Goal: Information Seeking & Learning: Compare options

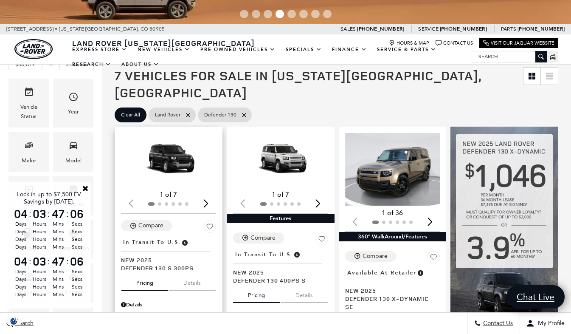
scroll to position [85, 0]
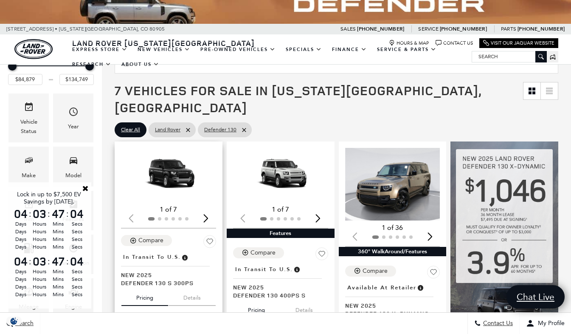
click at [208, 209] on div "Next slide" at bounding box center [205, 218] width 11 height 19
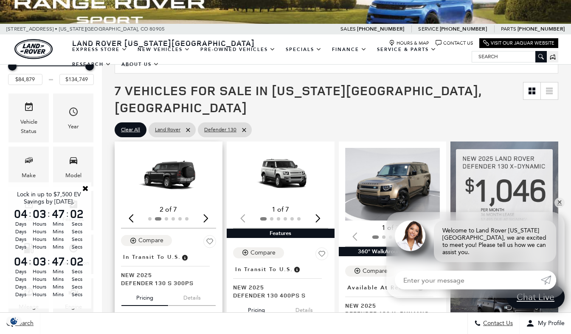
click at [208, 209] on div "Next slide" at bounding box center [205, 218] width 11 height 19
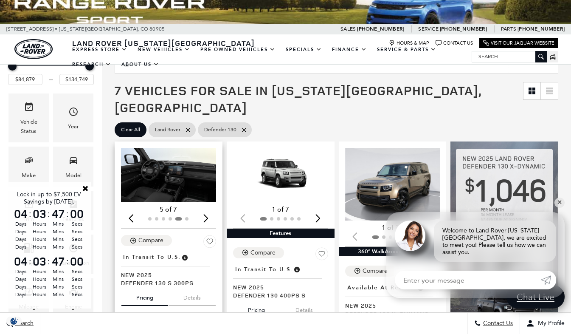
click at [208, 209] on div "Next slide" at bounding box center [205, 218] width 11 height 19
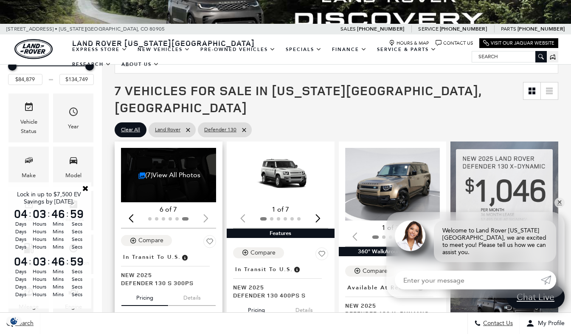
click at [208, 214] on div at bounding box center [168, 218] width 95 height 9
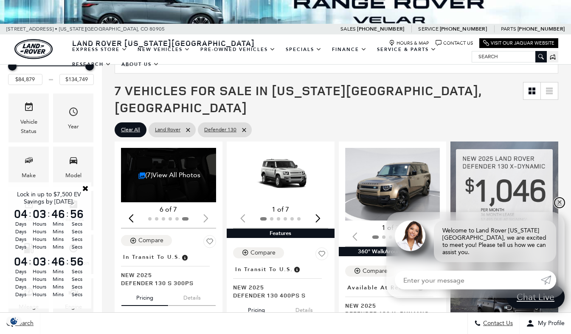
click at [561, 208] on link "✕" at bounding box center [560, 203] width 10 height 10
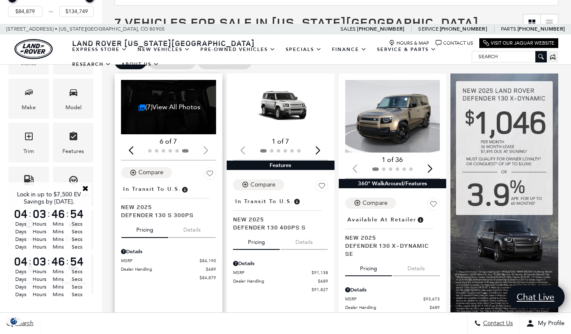
scroll to position [170, 0]
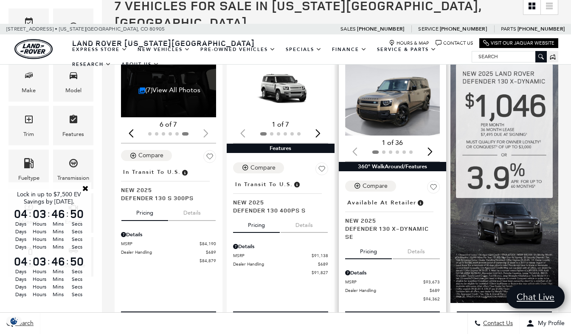
click at [404, 90] on img "1 / 2" at bounding box center [393, 99] width 97 height 73
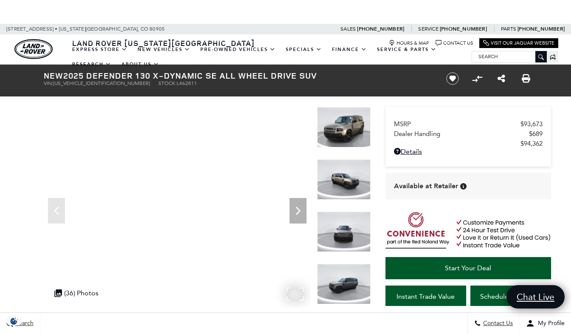
scroll to position [85, 0]
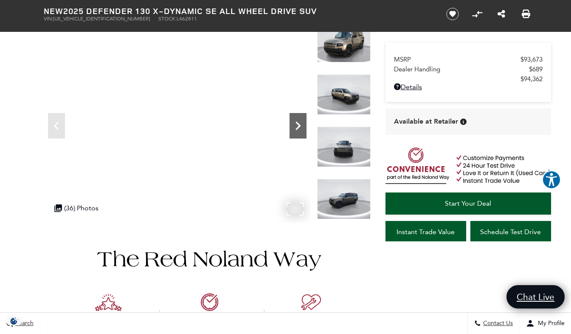
click at [297, 127] on icon "Next" at bounding box center [298, 125] width 17 height 17
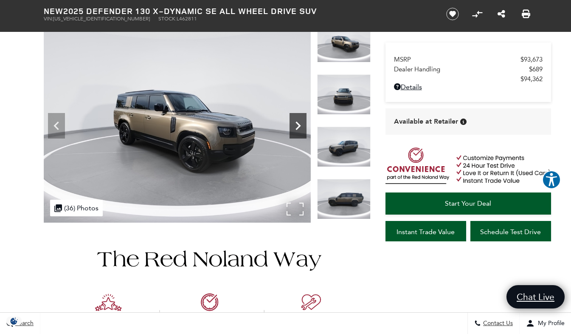
click at [297, 127] on icon "Next" at bounding box center [298, 125] width 17 height 17
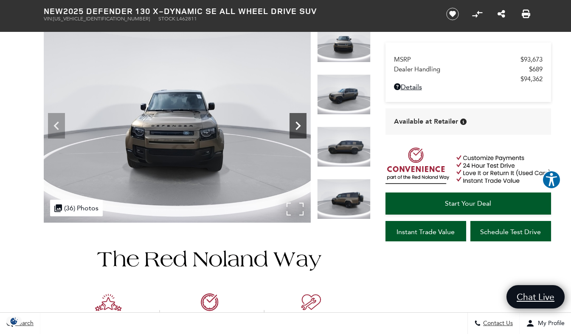
click at [297, 127] on icon "Next" at bounding box center [298, 125] width 17 height 17
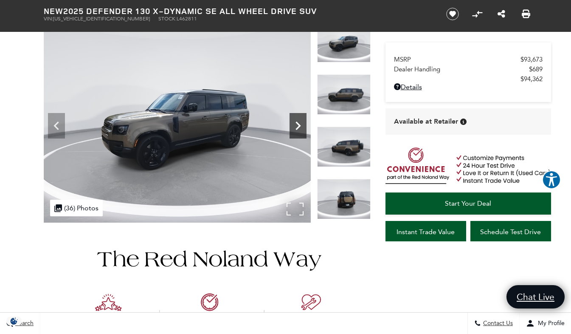
click at [297, 127] on icon "Next" at bounding box center [298, 125] width 17 height 17
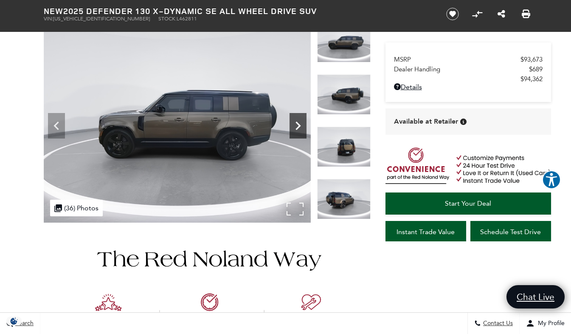
click at [297, 127] on icon "Next" at bounding box center [298, 125] width 17 height 17
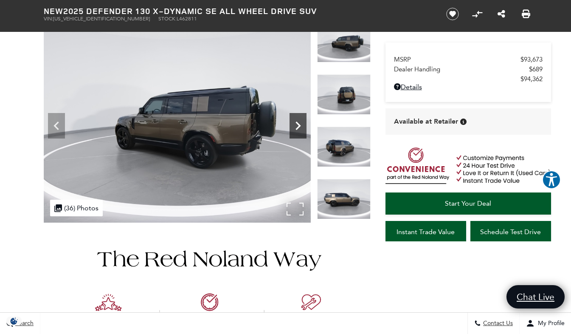
click at [297, 127] on icon "Next" at bounding box center [298, 125] width 17 height 17
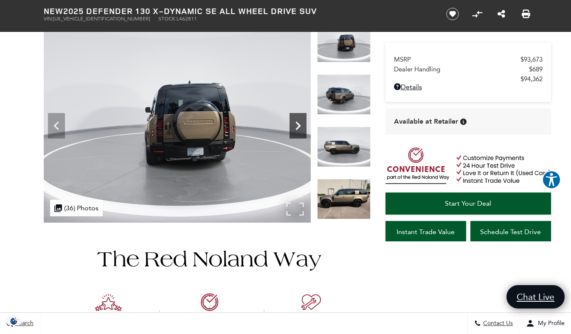
click at [297, 127] on icon "Next" at bounding box center [298, 125] width 17 height 17
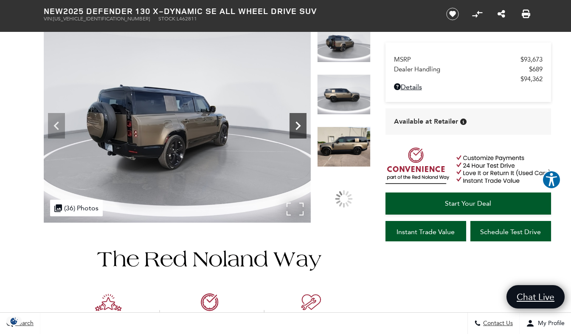
click at [297, 127] on icon "Next" at bounding box center [298, 125] width 17 height 17
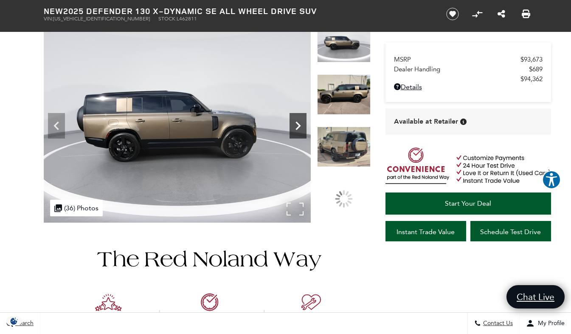
click at [297, 127] on icon "Next" at bounding box center [298, 125] width 17 height 17
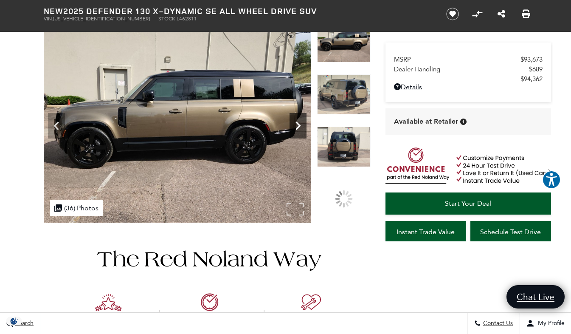
click at [297, 127] on icon "Next" at bounding box center [298, 125] width 17 height 17
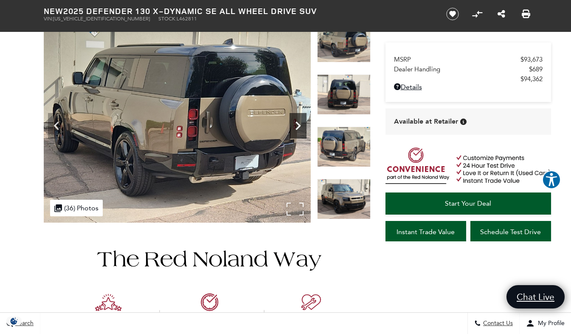
click at [297, 127] on icon "Next" at bounding box center [298, 125] width 17 height 17
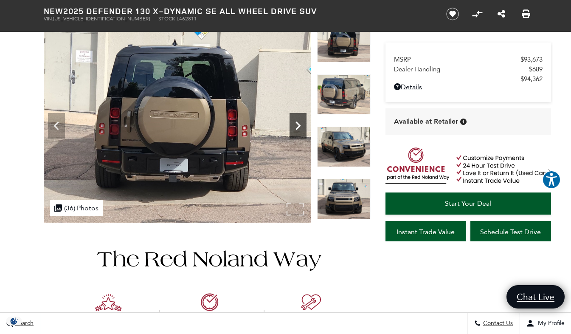
click at [297, 127] on icon "Next" at bounding box center [298, 125] width 17 height 17
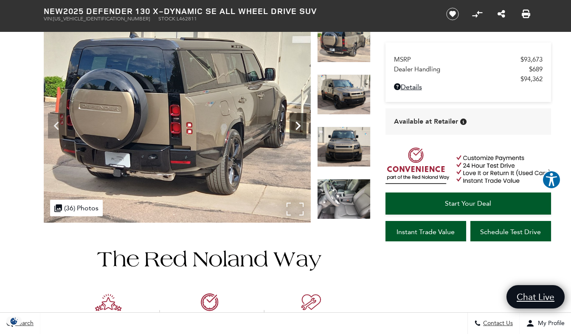
click at [297, 127] on icon "Next" at bounding box center [298, 125] width 17 height 17
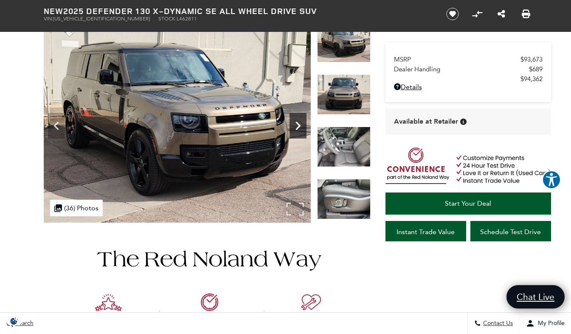
click at [297, 127] on icon "Next" at bounding box center [298, 125] width 17 height 17
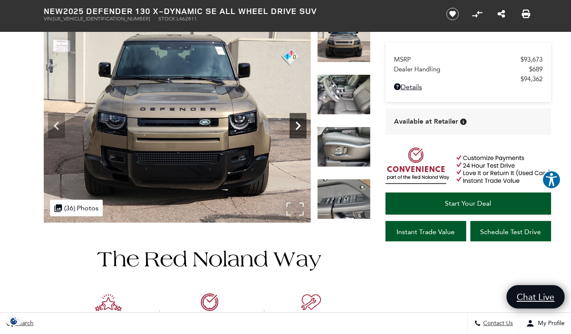
click at [297, 127] on icon "Next" at bounding box center [298, 125] width 17 height 17
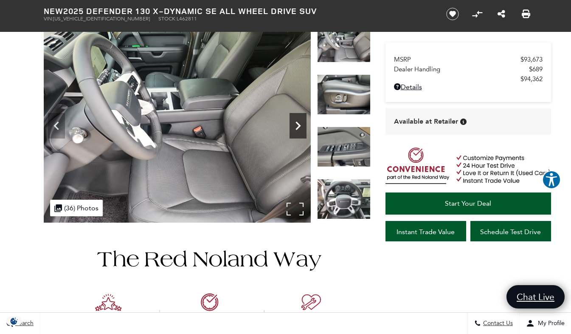
click at [297, 127] on icon "Next" at bounding box center [298, 125] width 17 height 17
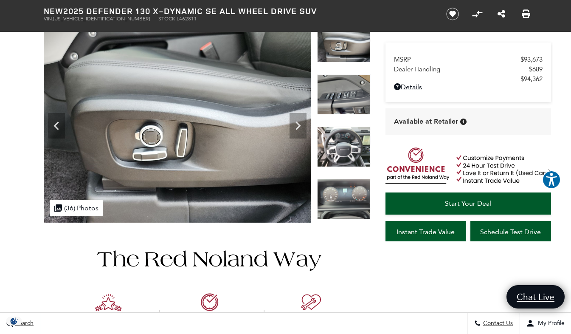
click at [290, 203] on img at bounding box center [177, 122] width 267 height 200
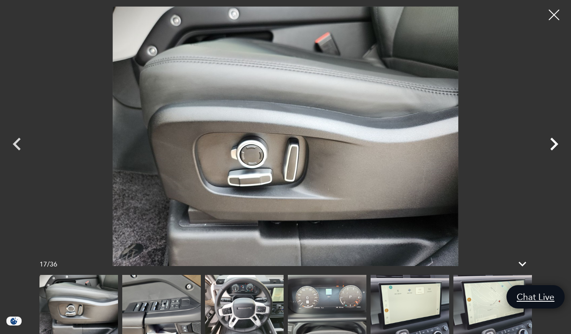
click at [555, 141] on icon "Next" at bounding box center [554, 144] width 8 height 13
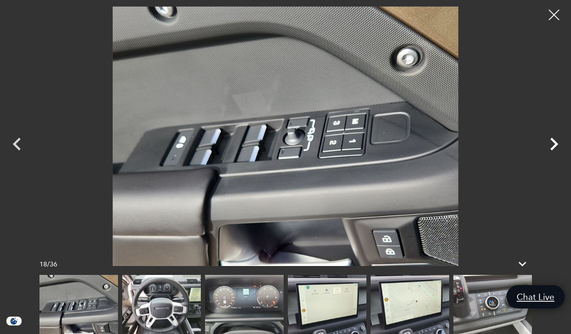
click at [555, 141] on icon "Next" at bounding box center [554, 144] width 8 height 13
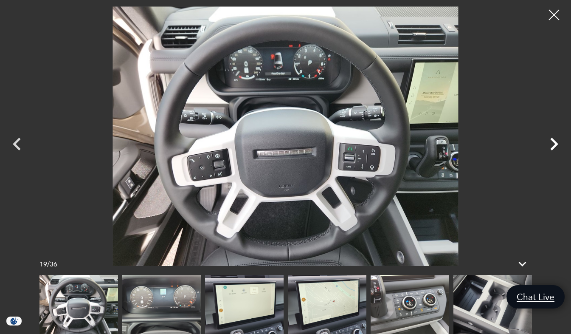
click at [555, 141] on icon "Next" at bounding box center [554, 144] width 8 height 13
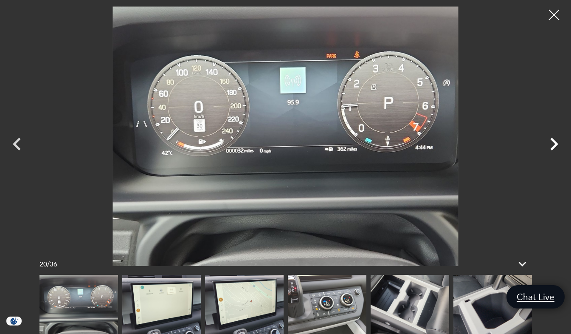
click at [555, 141] on icon "Next" at bounding box center [554, 144] width 8 height 13
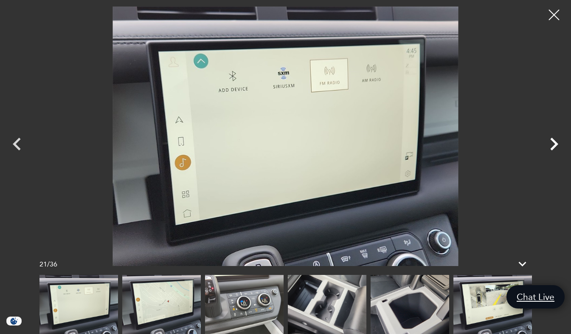
click at [555, 141] on icon "Next" at bounding box center [554, 144] width 8 height 13
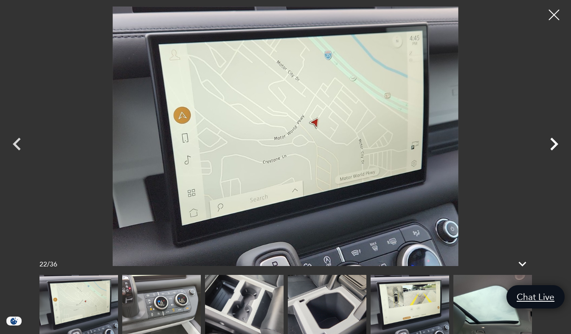
click at [555, 141] on icon "Next" at bounding box center [554, 144] width 8 height 13
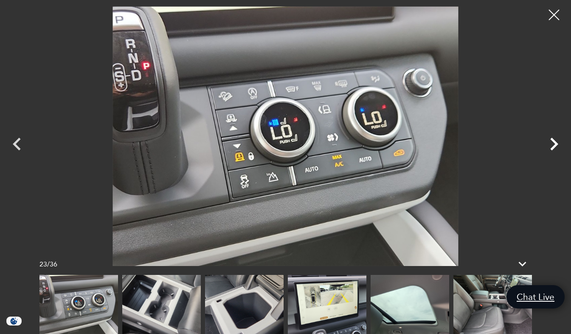
click at [555, 141] on icon "Next" at bounding box center [554, 144] width 8 height 13
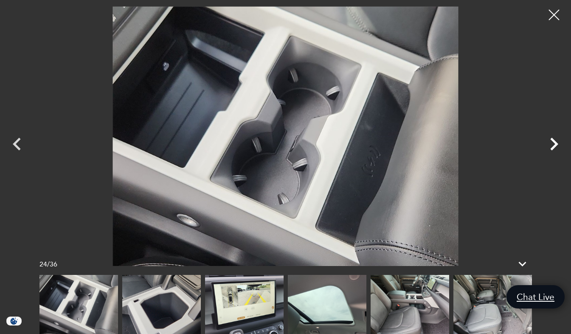
click at [555, 141] on icon "Next" at bounding box center [554, 144] width 8 height 13
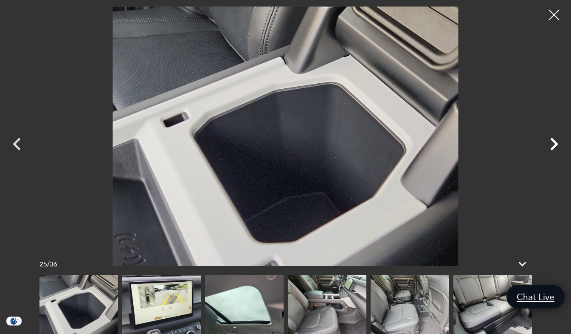
click at [555, 141] on icon "Next" at bounding box center [554, 144] width 8 height 13
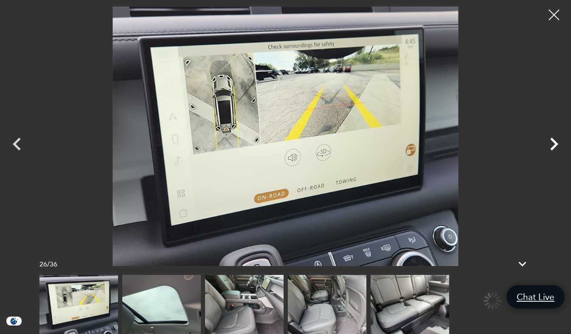
click at [555, 141] on icon "Next" at bounding box center [554, 144] width 8 height 13
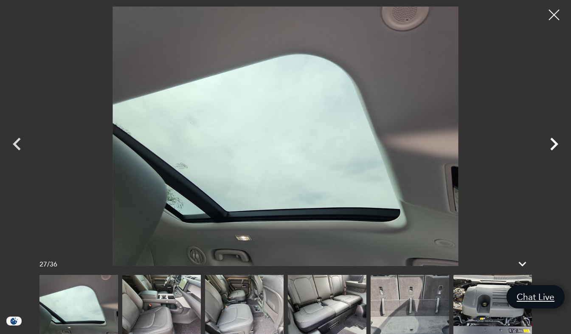
click at [555, 141] on icon "Next" at bounding box center [554, 144] width 8 height 13
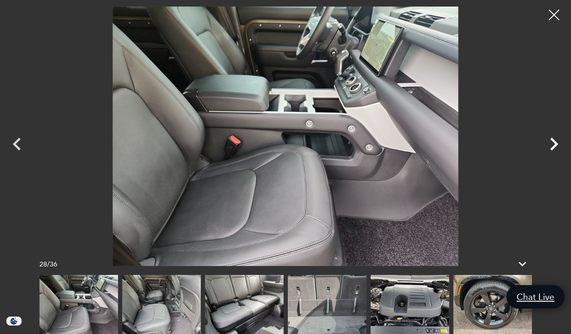
click at [555, 141] on icon "Next" at bounding box center [554, 144] width 8 height 13
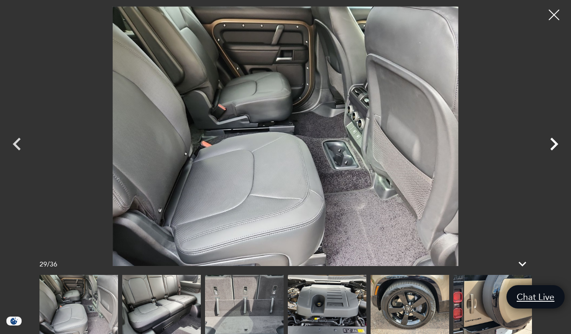
click at [555, 141] on icon "Next" at bounding box center [554, 144] width 8 height 13
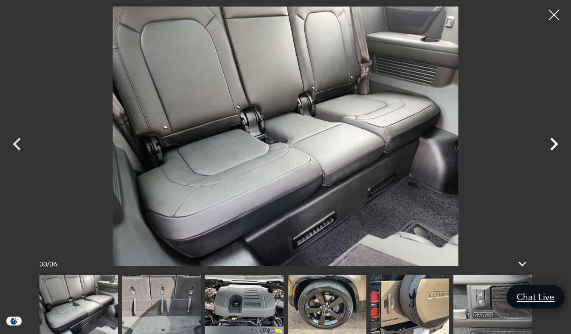
click at [555, 141] on icon "Next" at bounding box center [554, 144] width 8 height 13
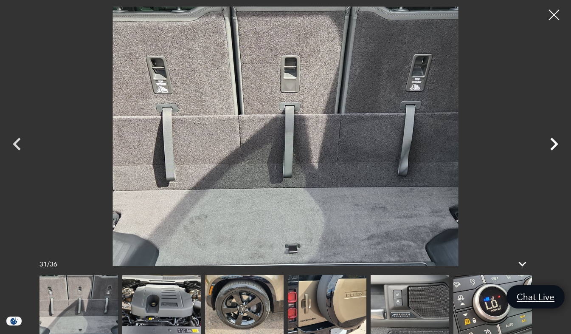
click at [555, 141] on icon "Next" at bounding box center [554, 144] width 8 height 13
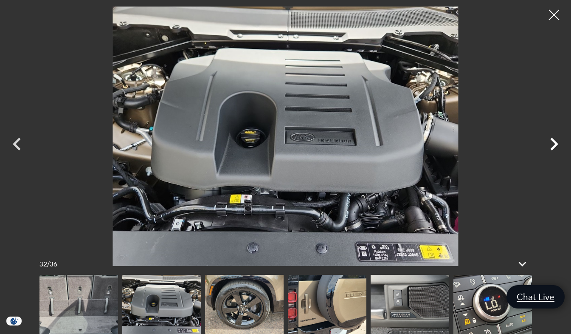
click at [555, 141] on icon "Next" at bounding box center [554, 144] width 8 height 13
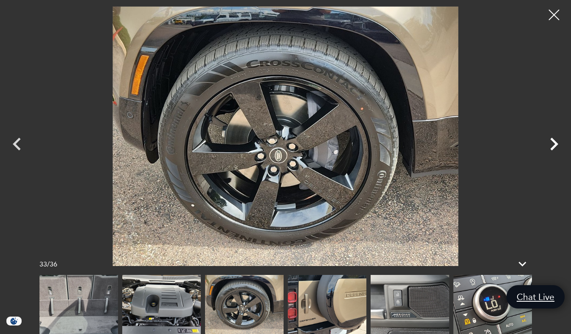
click at [555, 141] on icon "Next" at bounding box center [554, 144] width 8 height 13
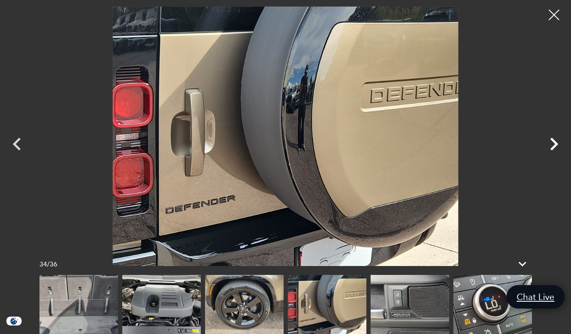
click at [555, 141] on icon "Next" at bounding box center [554, 144] width 8 height 13
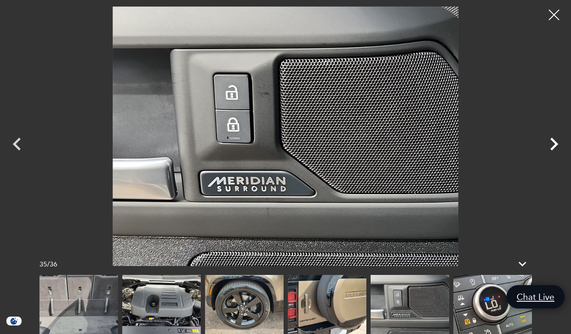
click at [555, 141] on icon "Next" at bounding box center [554, 144] width 8 height 13
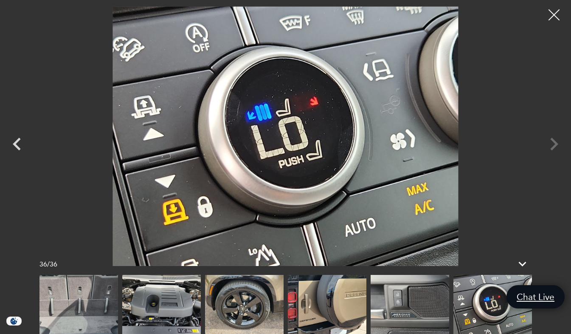
click at [553, 14] on div at bounding box center [554, 15] width 23 height 23
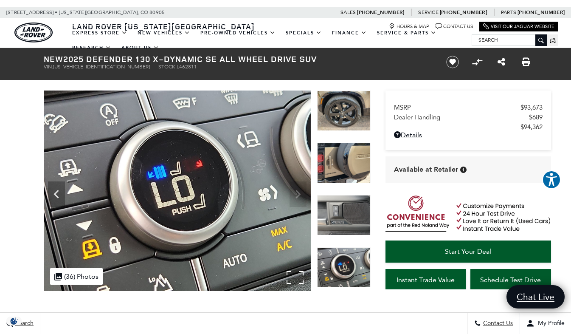
scroll to position [0, 0]
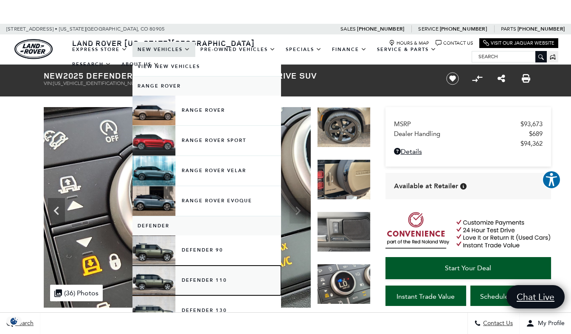
click at [156, 280] on link "Defender 110" at bounding box center [207, 280] width 149 height 30
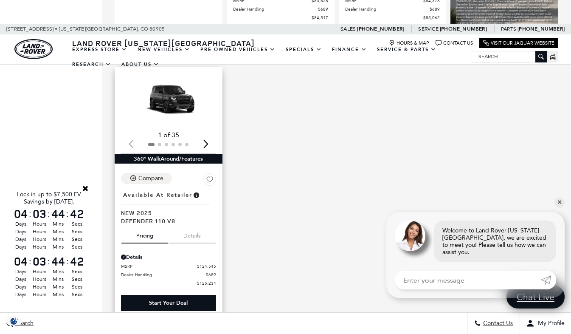
scroll to position [717, 0]
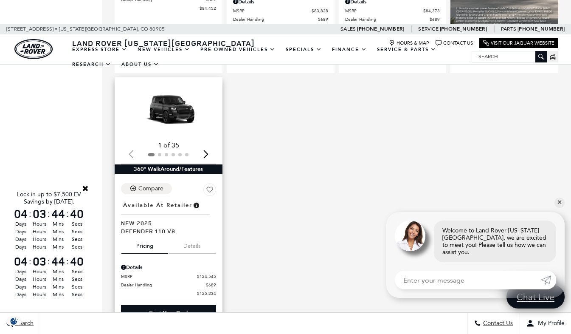
click at [171, 102] on img "1 / 2" at bounding box center [169, 111] width 97 height 54
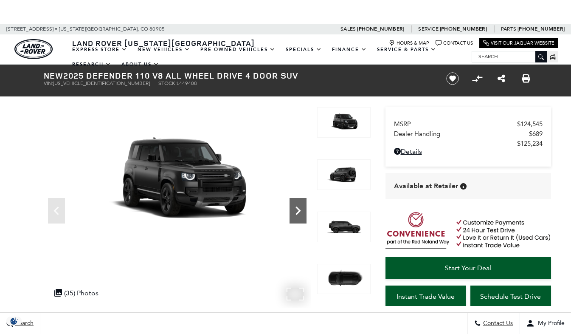
click at [297, 212] on icon "Next" at bounding box center [298, 210] width 5 height 8
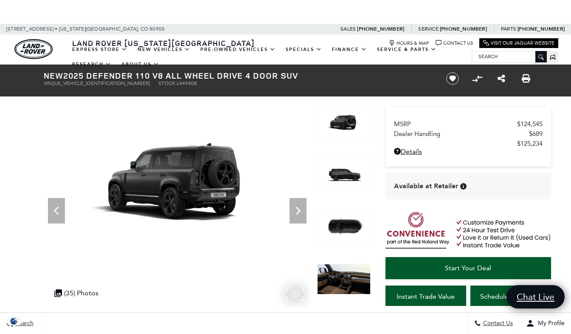
click at [167, 181] on img at bounding box center [177, 182] width 267 height 150
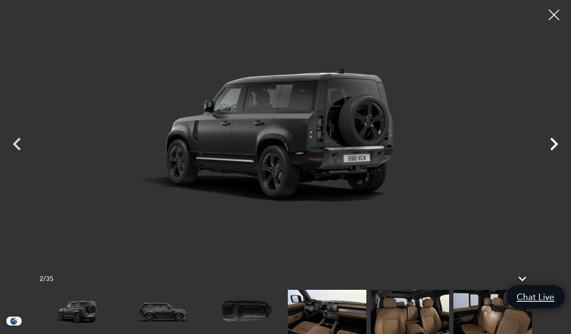
click at [553, 139] on icon "Next" at bounding box center [554, 144] width 8 height 13
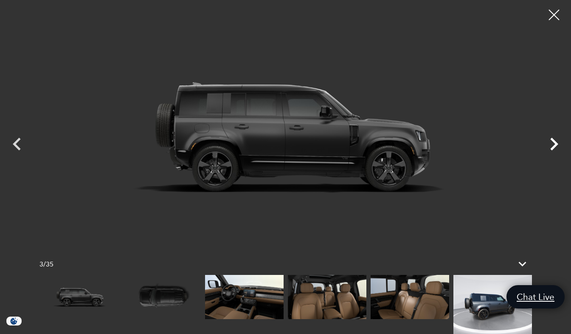
click at [553, 139] on icon "Next" at bounding box center [554, 144] width 8 height 13
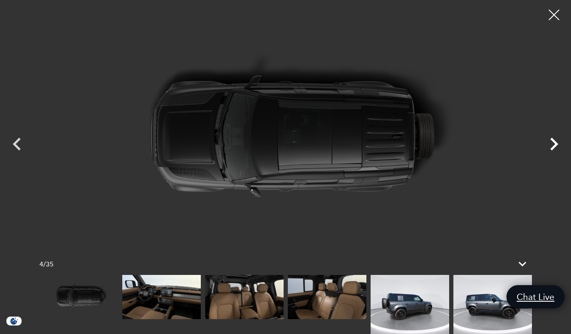
click at [553, 139] on icon "Next" at bounding box center [554, 144] width 8 height 13
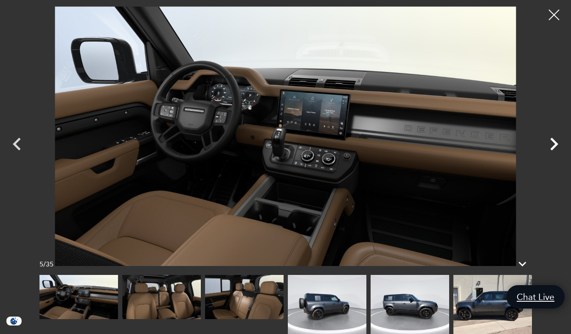
click at [554, 141] on icon "Next" at bounding box center [554, 144] width 8 height 13
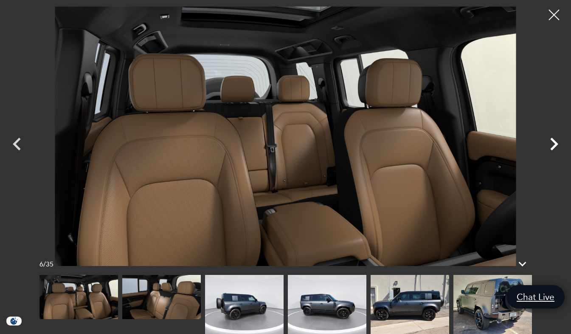
click at [554, 141] on icon "Next" at bounding box center [554, 144] width 8 height 13
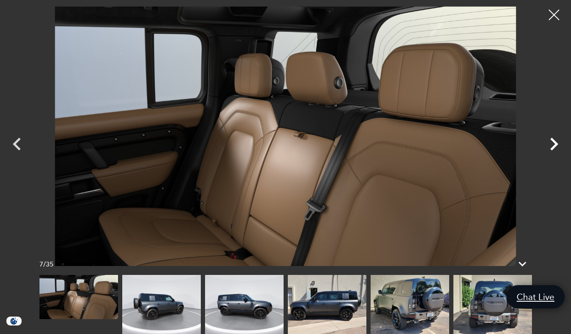
click at [554, 141] on icon "Next" at bounding box center [554, 144] width 8 height 13
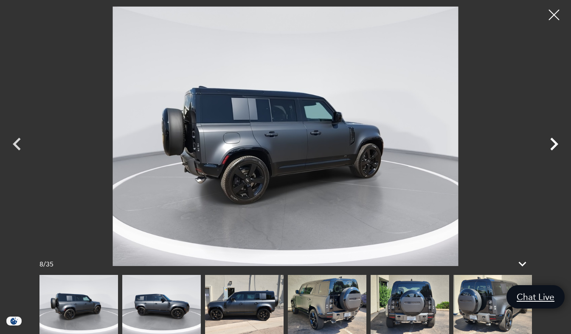
click at [554, 141] on icon "Next" at bounding box center [554, 144] width 8 height 13
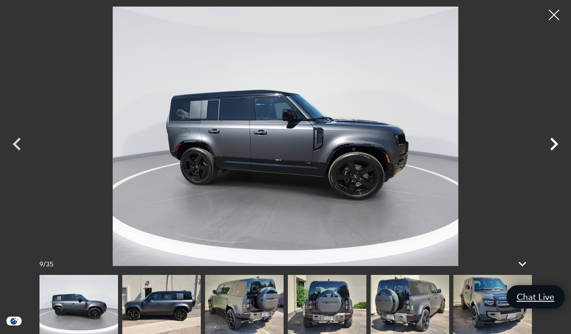
click at [554, 141] on icon "Next" at bounding box center [554, 144] width 8 height 13
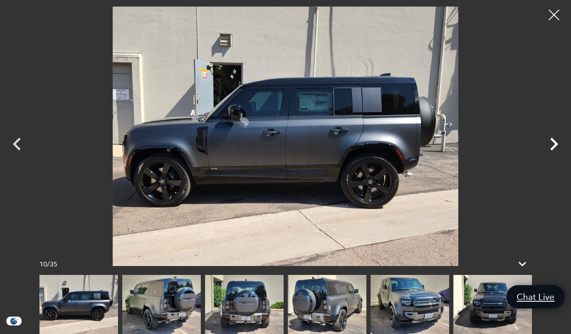
click at [554, 141] on icon "Next" at bounding box center [554, 144] width 8 height 13
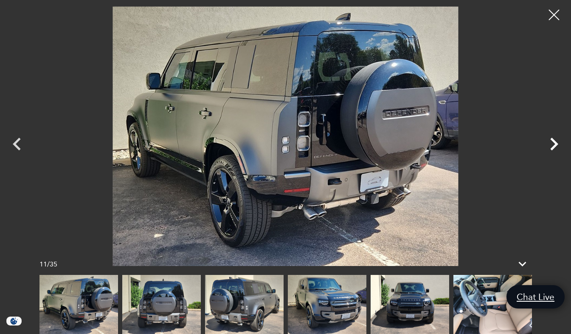
click at [554, 141] on icon "Next" at bounding box center [554, 144] width 8 height 13
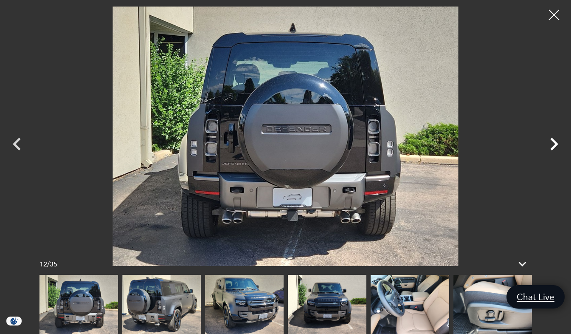
click at [554, 141] on icon "Next" at bounding box center [554, 144] width 8 height 13
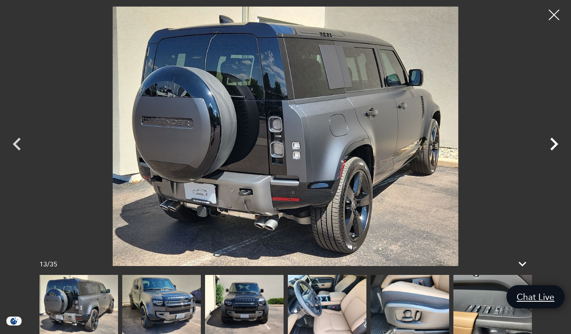
click at [554, 141] on icon "Next" at bounding box center [554, 144] width 8 height 13
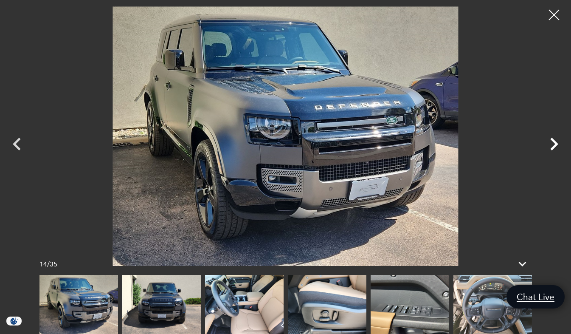
click at [554, 141] on icon "Next" at bounding box center [554, 144] width 8 height 13
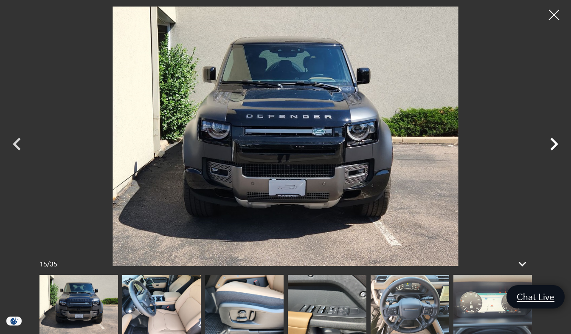
click at [554, 141] on icon "Next" at bounding box center [554, 144] width 8 height 13
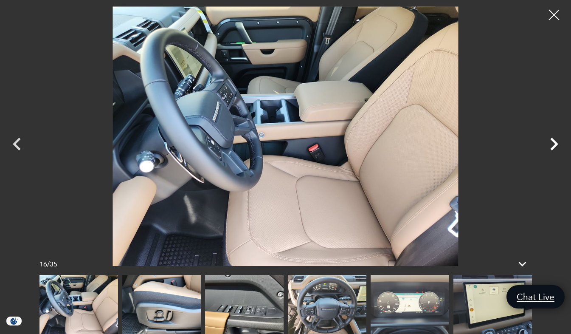
click at [554, 141] on icon "Next" at bounding box center [554, 144] width 8 height 13
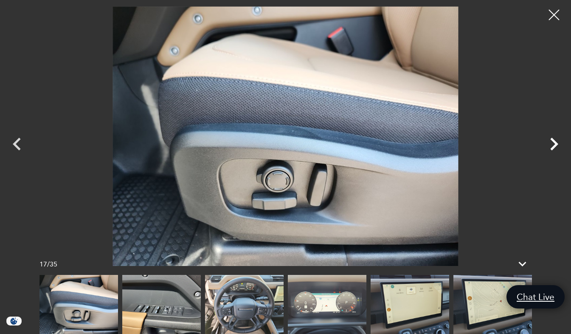
click at [554, 141] on icon "Next" at bounding box center [554, 144] width 8 height 13
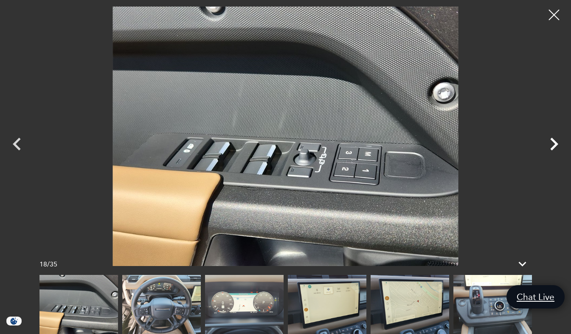
click at [554, 141] on icon "Next" at bounding box center [554, 144] width 8 height 13
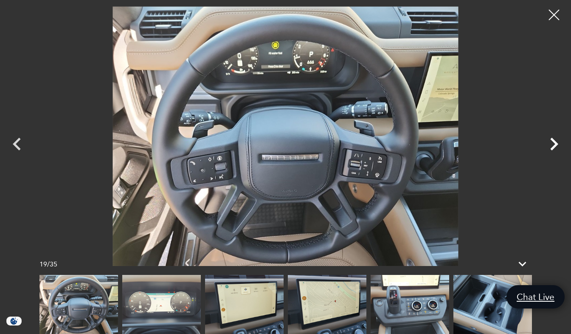
click at [554, 141] on icon "Next" at bounding box center [554, 144] width 8 height 13
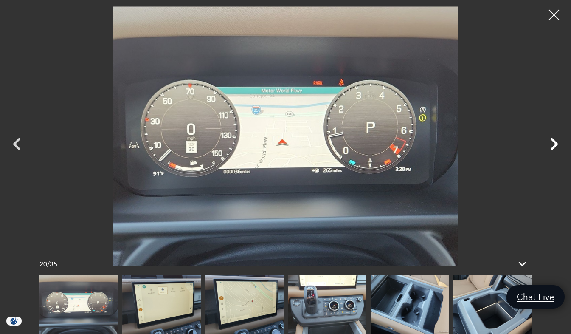
click at [554, 138] on icon "Next" at bounding box center [554, 143] width 25 height 25
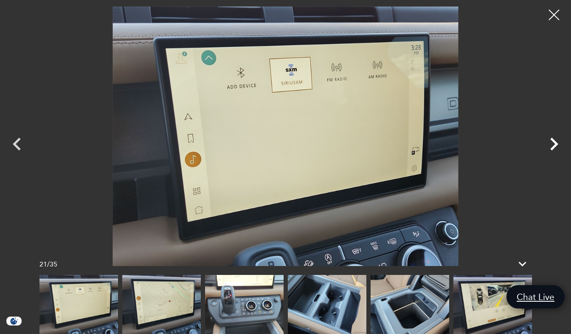
click at [554, 138] on icon "Next" at bounding box center [554, 143] width 25 height 25
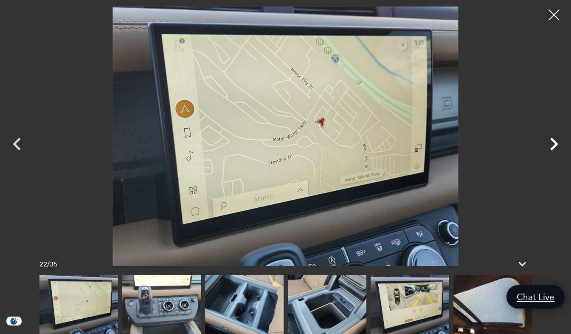
click at [554, 138] on icon "Next" at bounding box center [554, 143] width 25 height 25
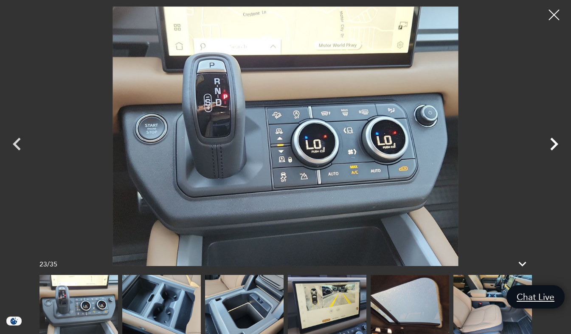
click at [554, 138] on icon "Next" at bounding box center [554, 143] width 25 height 25
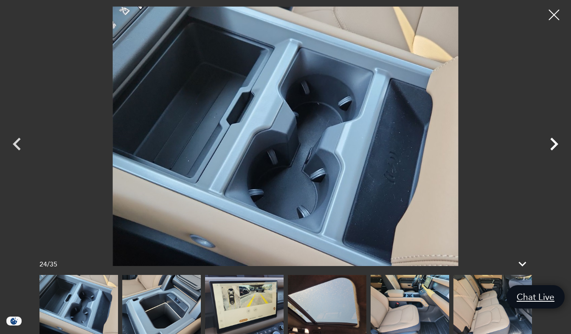
click at [554, 138] on icon "Next" at bounding box center [554, 143] width 25 height 25
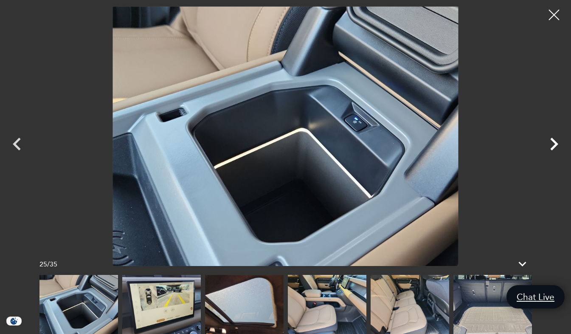
click at [554, 138] on icon "Next" at bounding box center [554, 143] width 25 height 25
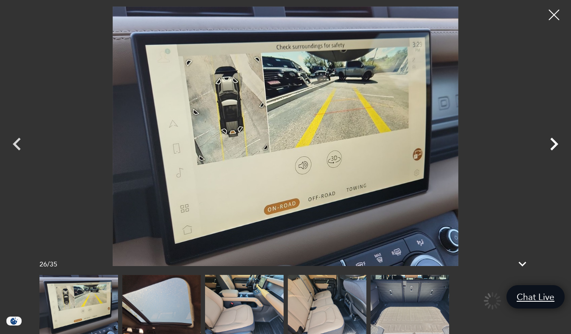
click at [554, 138] on icon "Next" at bounding box center [554, 143] width 25 height 25
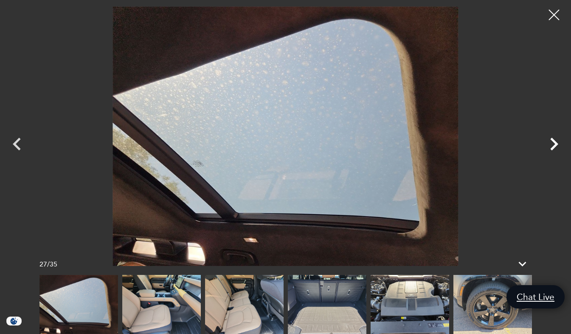
click at [554, 138] on icon "Next" at bounding box center [554, 143] width 25 height 25
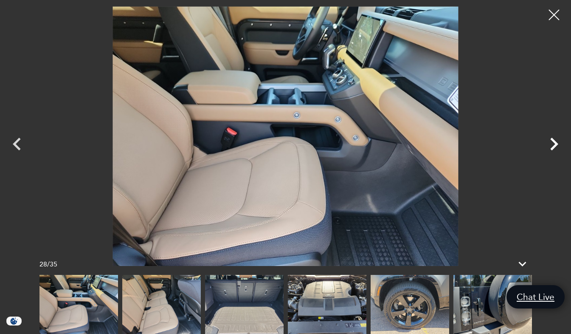
click at [554, 138] on icon "Next" at bounding box center [554, 143] width 25 height 25
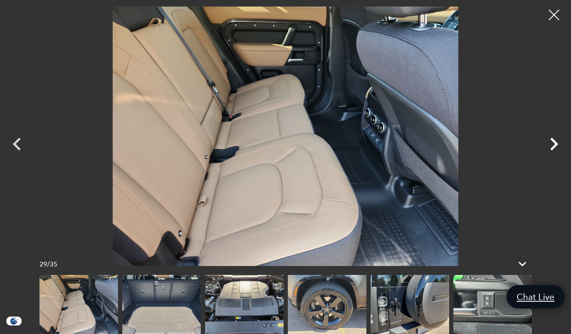
click at [554, 138] on icon "Next" at bounding box center [554, 143] width 25 height 25
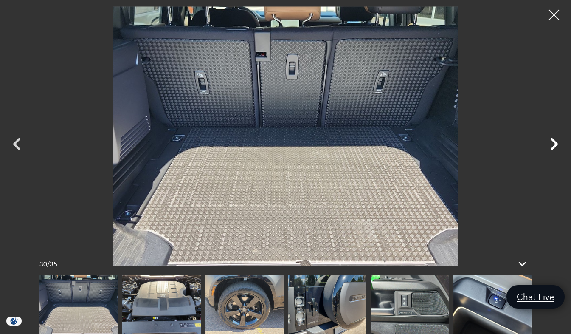
click at [554, 138] on icon "Next" at bounding box center [554, 143] width 25 height 25
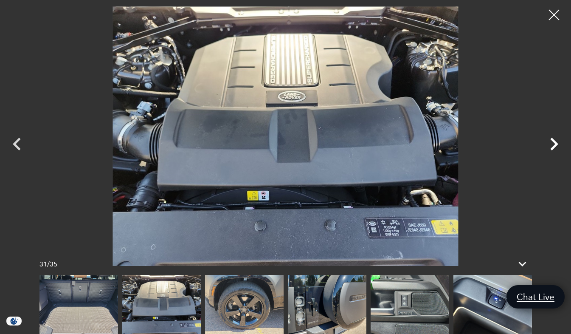
click at [554, 138] on icon "Next" at bounding box center [554, 143] width 25 height 25
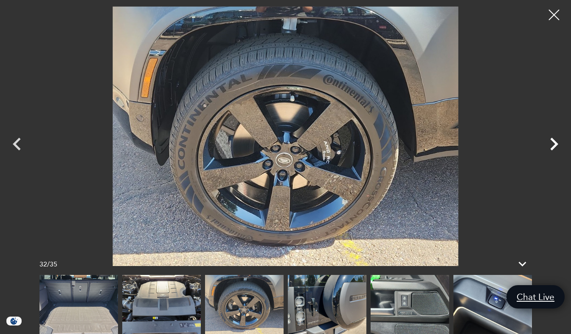
click at [554, 138] on icon "Next" at bounding box center [554, 143] width 25 height 25
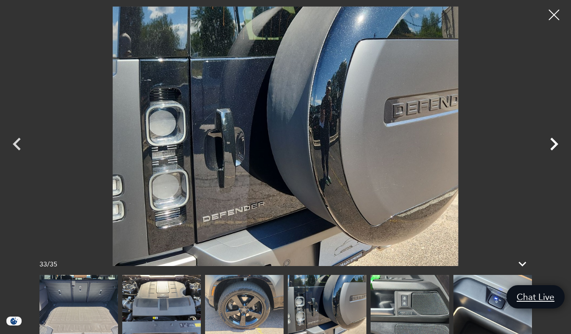
click at [554, 138] on icon "Next" at bounding box center [554, 143] width 25 height 25
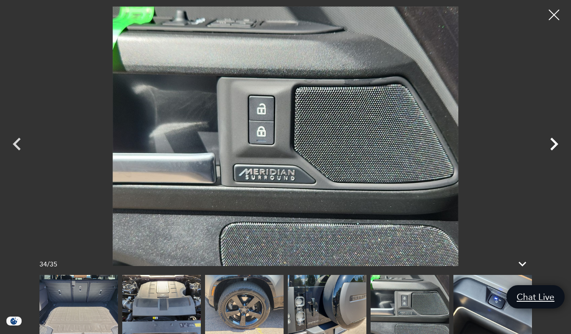
click at [554, 138] on icon "Next" at bounding box center [554, 143] width 25 height 25
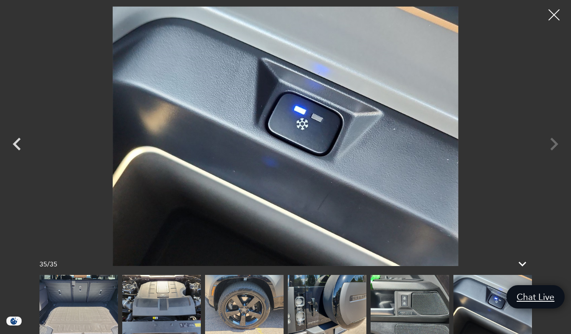
click at [557, 8] on div at bounding box center [554, 15] width 23 height 23
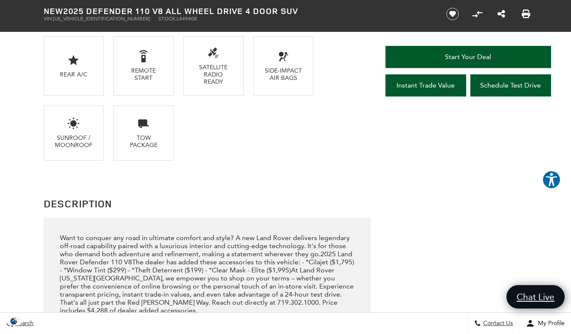
scroll to position [934, 0]
